Goal: Find specific page/section: Find specific page/section

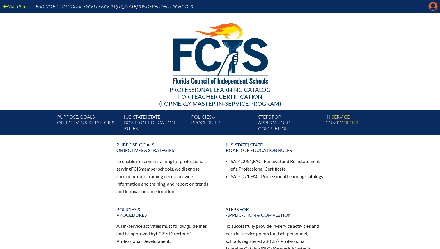
click at [434, 5] on icon "Manage Account" at bounding box center [432, 6] width 9 height 9
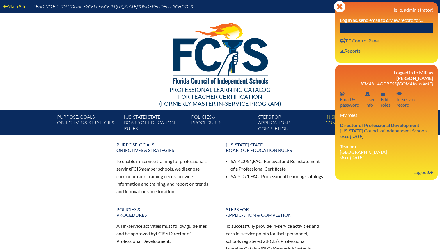
click at [362, 32] on input "text" at bounding box center [386, 28] width 93 height 10
click at [297, 24] on div at bounding box center [219, 53] width 335 height 80
click at [362, 39] on link "User info EE Control Panel" at bounding box center [359, 41] width 44 height 8
